Goal: Register for event/course

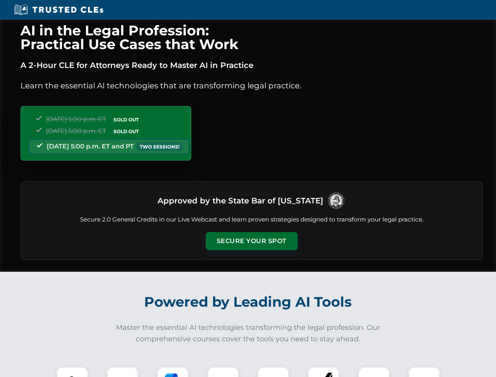
click at [251, 241] on button "Secure Your Spot" at bounding box center [252, 241] width 92 height 18
click at [72, 372] on img at bounding box center [72, 382] width 23 height 23
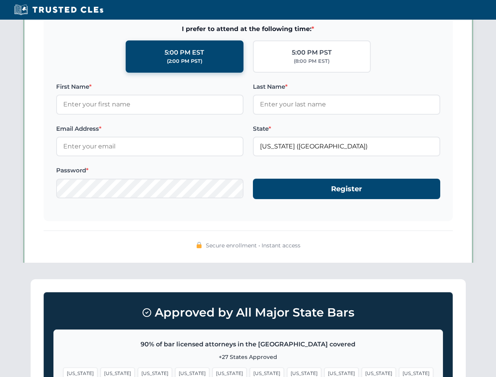
click at [287, 372] on span "[US_STATE]" at bounding box center [304, 373] width 34 height 11
click at [362, 372] on span "[US_STATE]" at bounding box center [379, 373] width 34 height 11
